Goal: Use online tool/utility: Utilize a website feature to perform a specific function

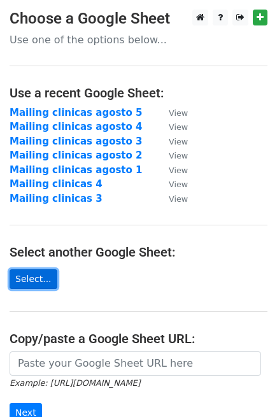
click at [36, 280] on link "Select..." at bounding box center [34, 279] width 48 height 20
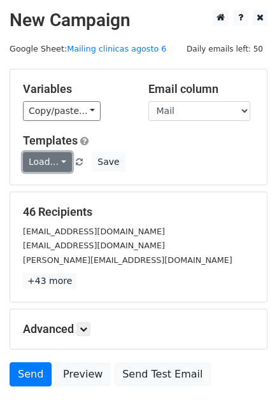
click at [50, 165] on link "Load..." at bounding box center [47, 162] width 49 height 20
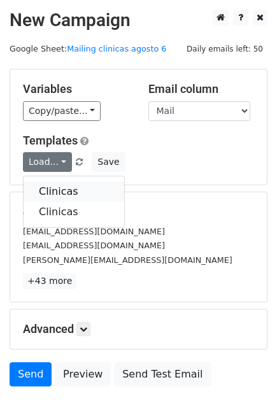
click at [66, 195] on link "Clinicas" at bounding box center [74, 191] width 101 height 20
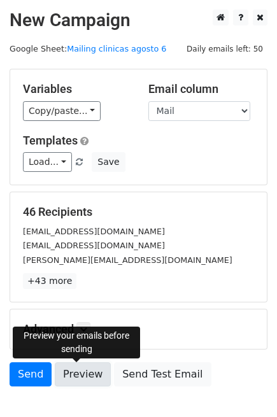
click at [88, 379] on link "Preview" at bounding box center [83, 374] width 56 height 24
click at [204, 359] on form "Variables Copy/paste... {{Nombre}} {{Mail}} {{Enviado}} Email column Nombre Mai…" at bounding box center [139, 231] width 258 height 324
